Goal: Transaction & Acquisition: Purchase product/service

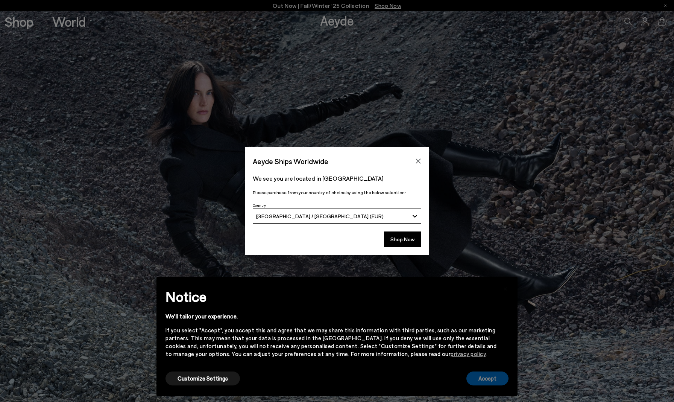
click at [482, 380] on button "Accept" at bounding box center [487, 378] width 42 height 14
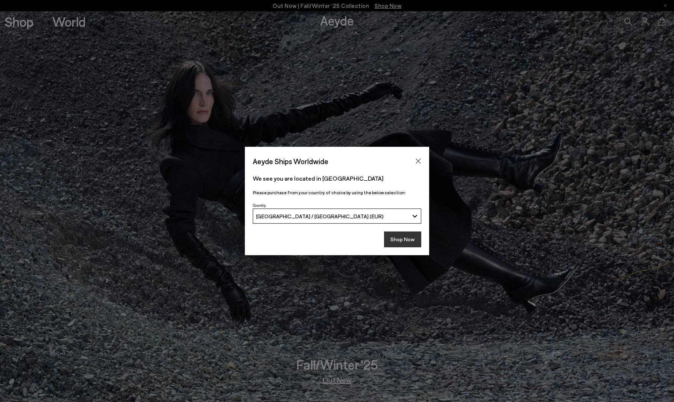
click at [405, 241] on button "Shop Now" at bounding box center [402, 239] width 37 height 16
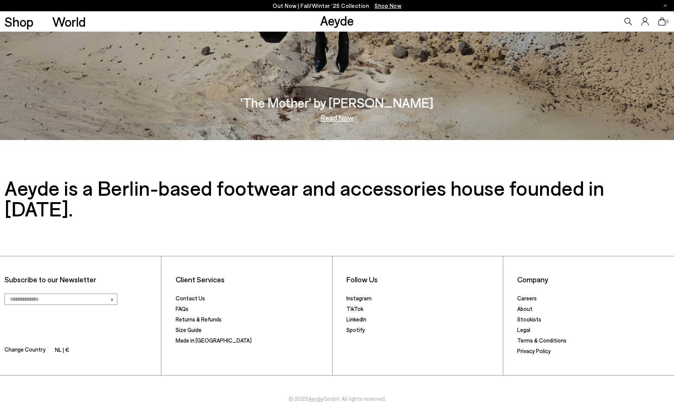
scroll to position [1632, 0]
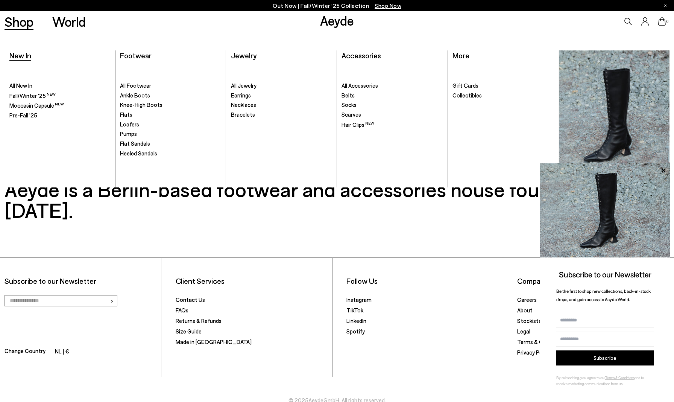
click at [22, 55] on span "New In" at bounding box center [20, 55] width 22 height 9
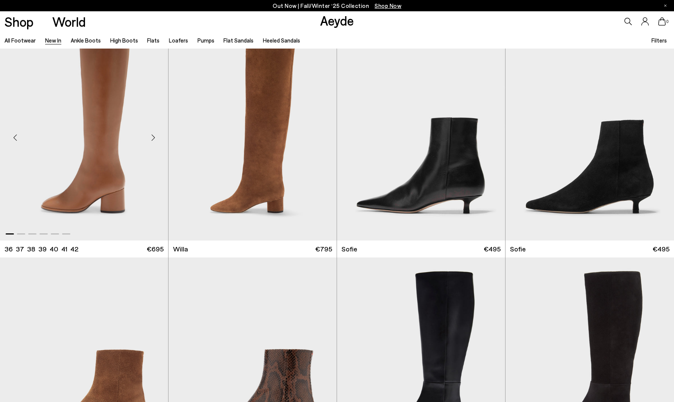
scroll to position [2760, 0]
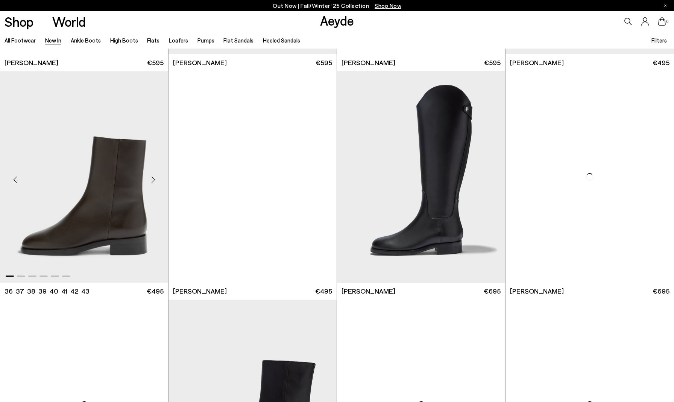
scroll to position [3864, 0]
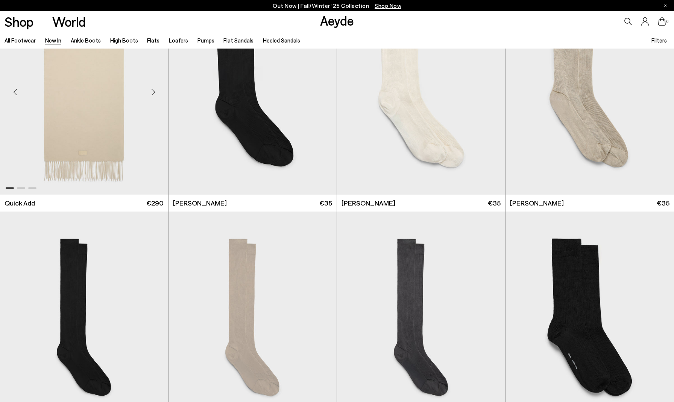
scroll to position [6011, 0]
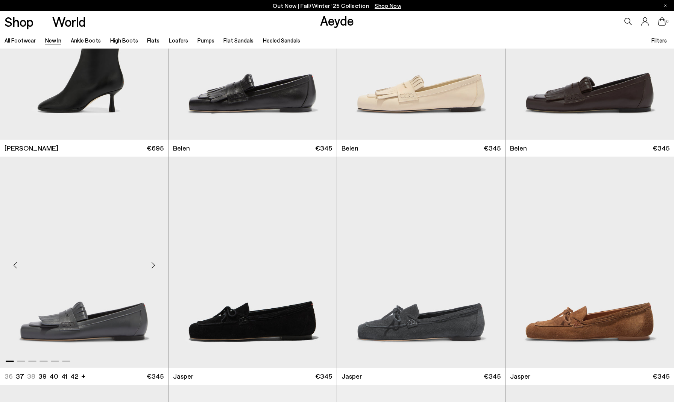
scroll to position [8113, 0]
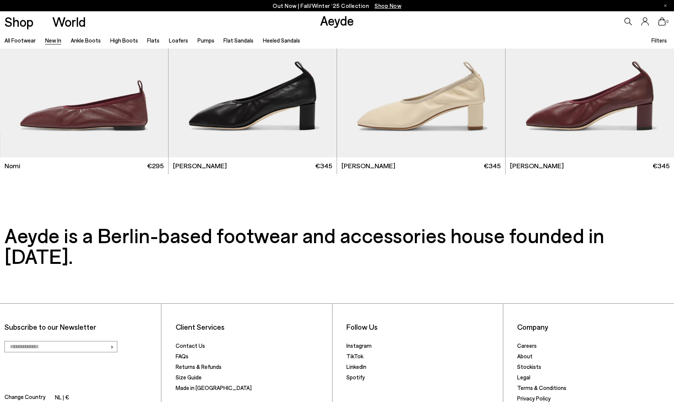
scroll to position [9690, 0]
click at [173, 40] on link "Loafers" at bounding box center [178, 40] width 19 height 7
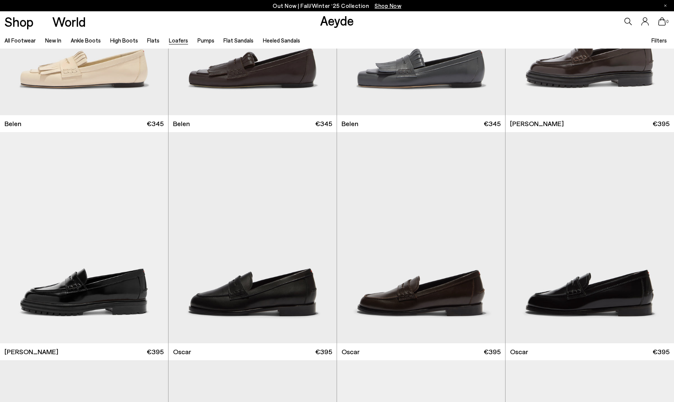
scroll to position [603, 0]
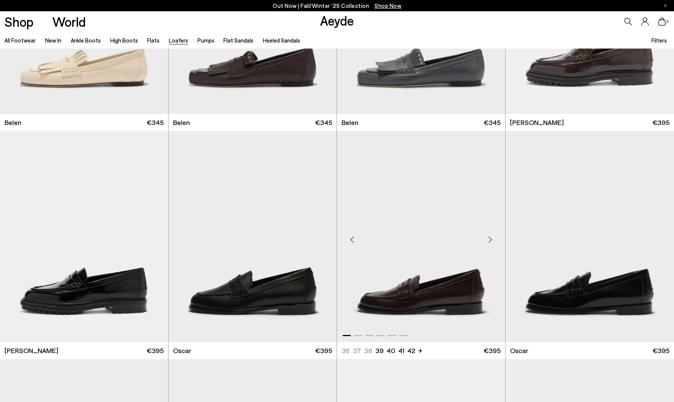
click at [464, 292] on img "1 / 6" at bounding box center [421, 236] width 168 height 211
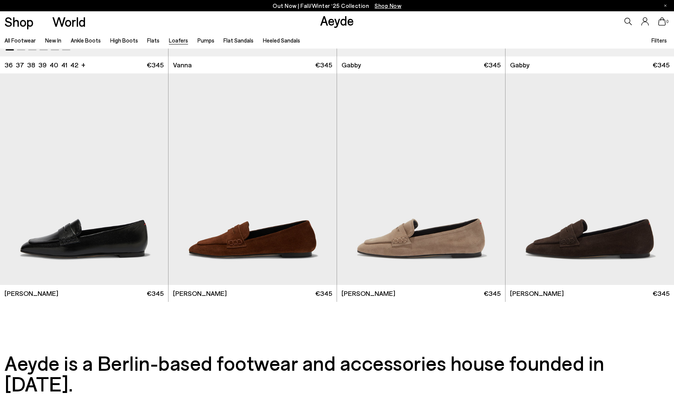
scroll to position [1573, 0]
click at [99, 234] on img "1 / 6" at bounding box center [84, 178] width 168 height 211
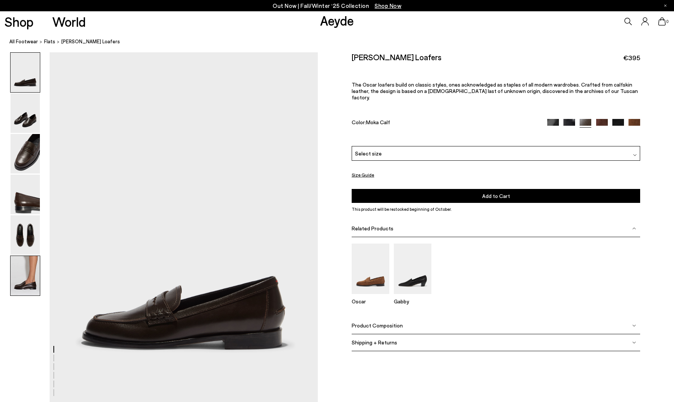
click at [38, 278] on img at bounding box center [25, 276] width 29 height 40
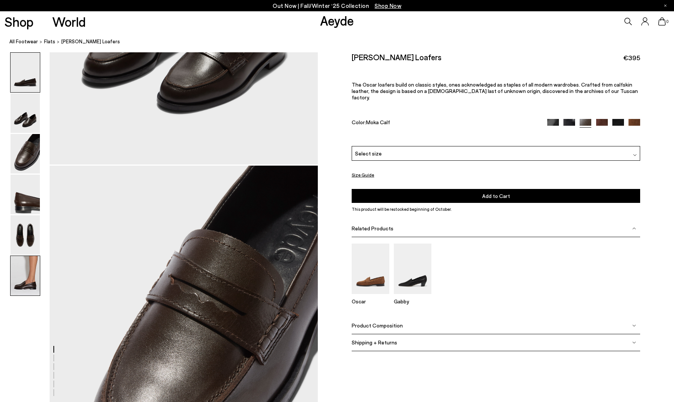
scroll to position [1839, 0]
